Goal: Communication & Community: Ask a question

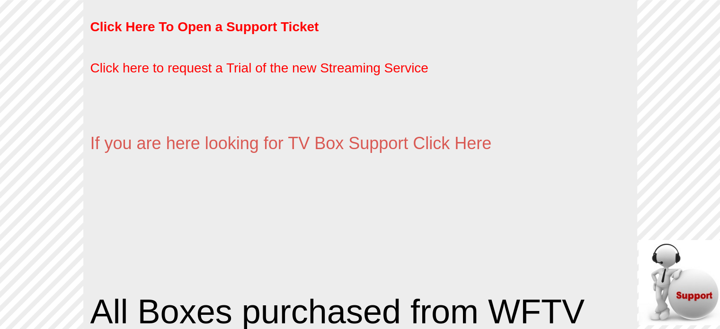
scroll to position [900, 0]
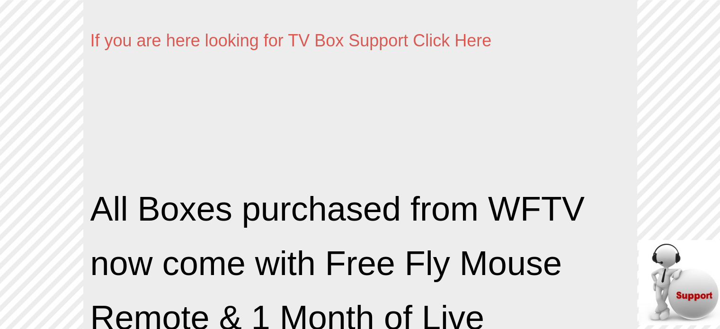
click at [697, 303] on img at bounding box center [681, 282] width 85 height 85
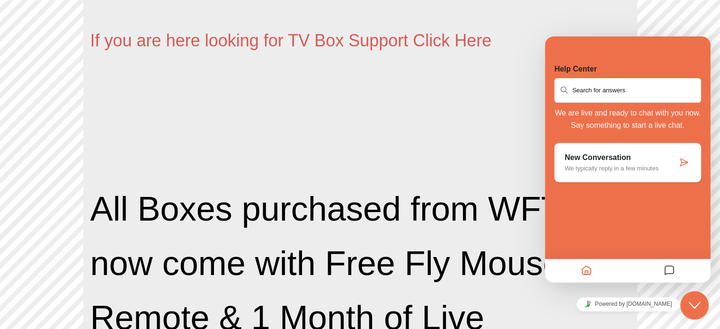
click at [608, 163] on div "New Conversation We typically reply in a few minutes" at bounding box center [621, 162] width 113 height 18
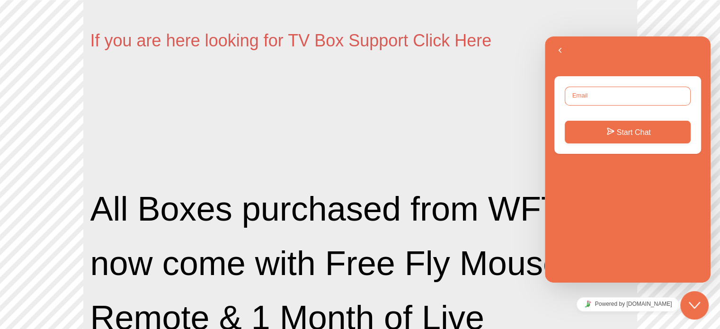
click at [580, 99] on input "Email" at bounding box center [628, 96] width 126 height 19
type input "[EMAIL_ADDRESS][DOMAIN_NAME]"
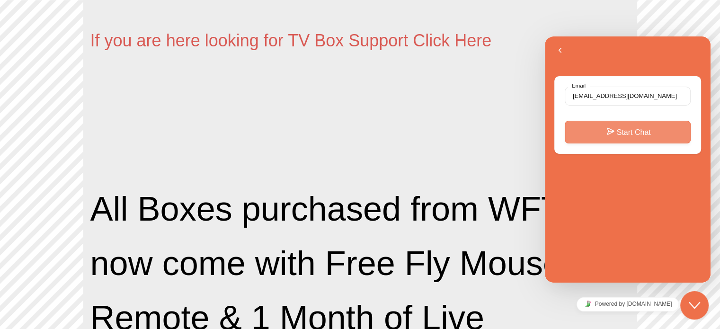
click at [612, 135] on button "Start Chat" at bounding box center [628, 132] width 126 height 23
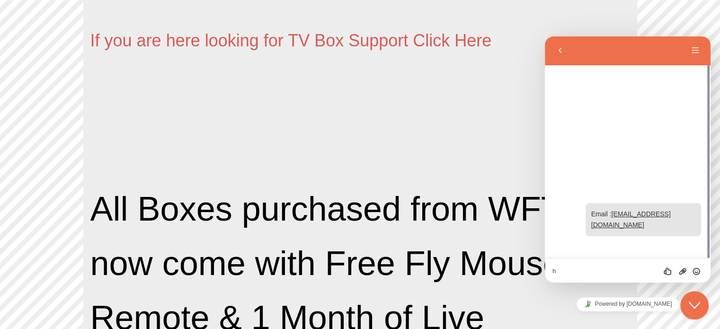
type textarea "hi"
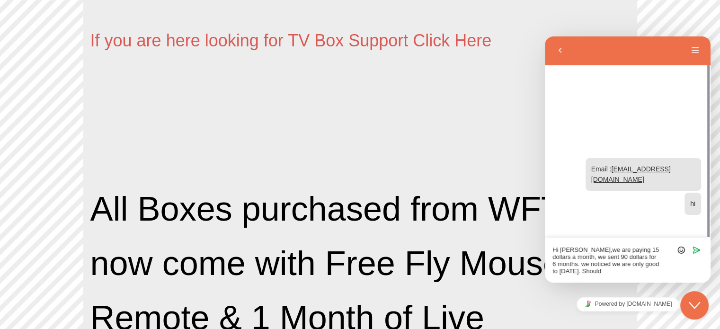
scroll to position [0, 0]
type textarea "Hi [PERSON_NAME],we are paying 15 dollars a month, we sent 90 dollars for 6 mon…"
click at [698, 248] on icon "Send" at bounding box center [696, 250] width 9 height 9
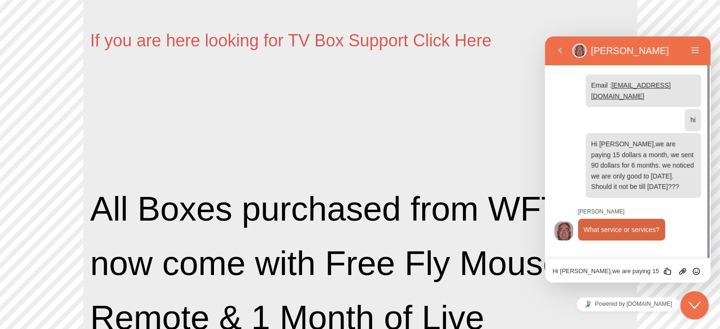
click at [588, 274] on textarea "Hi [PERSON_NAME],we are paying 15 dollars a month, we sent 90 dollars for 6 mon…" at bounding box center [628, 272] width 151 height 8
type textarea "marz and gold"
click at [698, 271] on icon "Send" at bounding box center [696, 271] width 9 height 9
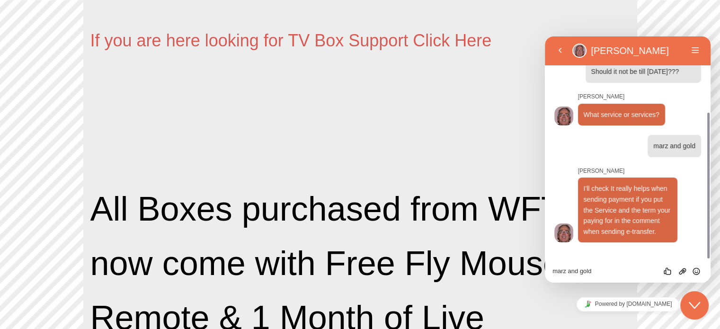
scroll to position [96, 0]
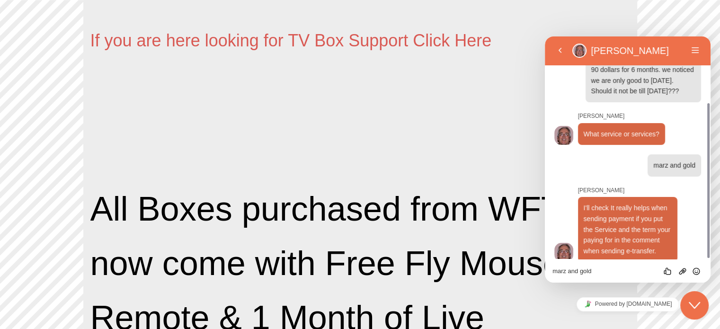
click at [585, 270] on textarea "marz and gold" at bounding box center [628, 272] width 151 height 8
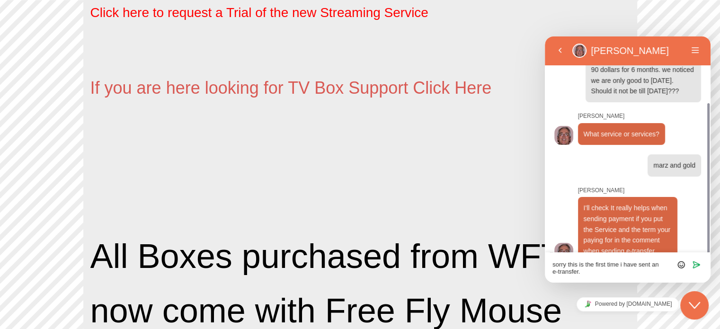
scroll to position [102, 0]
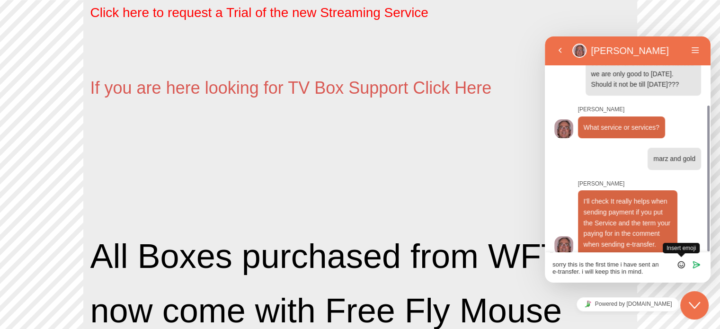
type textarea "sorry this is the first time i have sent an e-transfer. i will keep this in min…"
click at [683, 264] on icon "Insert emoji" at bounding box center [681, 265] width 9 height 9
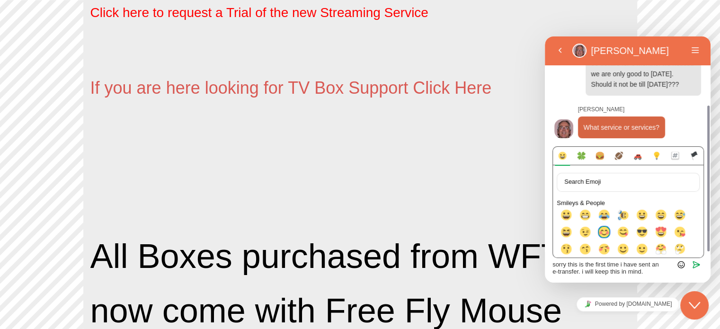
click at [606, 232] on img at bounding box center [604, 231] width 11 height 11
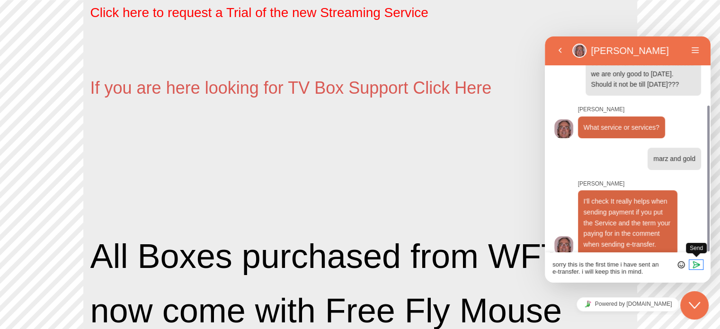
click at [701, 262] on button "Send" at bounding box center [697, 264] width 14 height 9
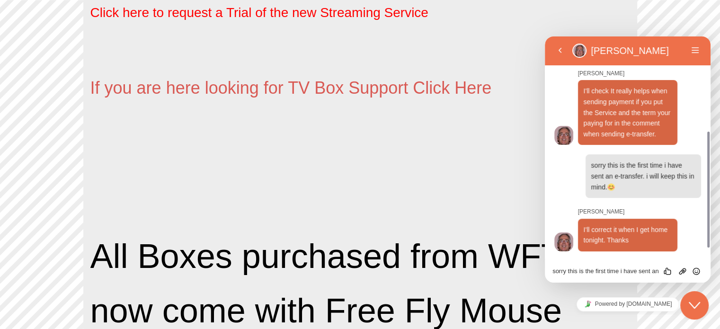
scroll to position [202, 0]
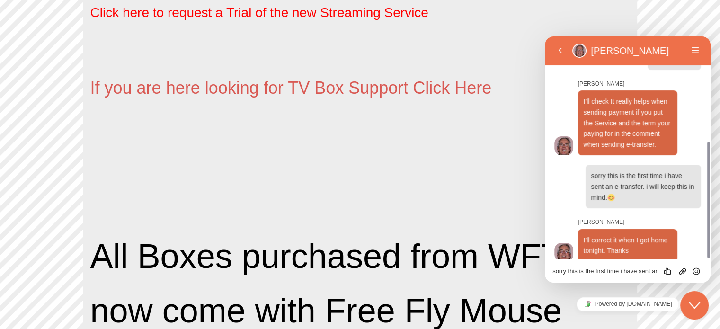
click at [615, 270] on textarea "sorry this is the first time i have sent an e-transfer. i will keep this in min…" at bounding box center [628, 272] width 151 height 8
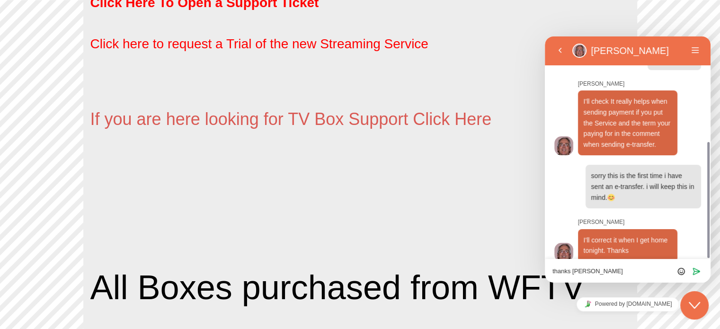
scroll to position [805, 0]
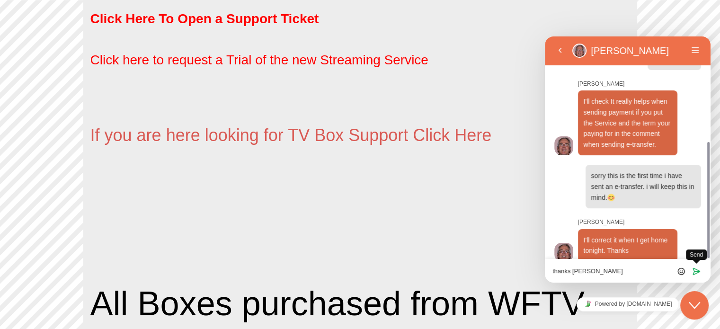
type textarea "thanks [PERSON_NAME]"
click at [696, 273] on icon "Send" at bounding box center [696, 271] width 9 height 9
